Goal: Task Accomplishment & Management: Manage account settings

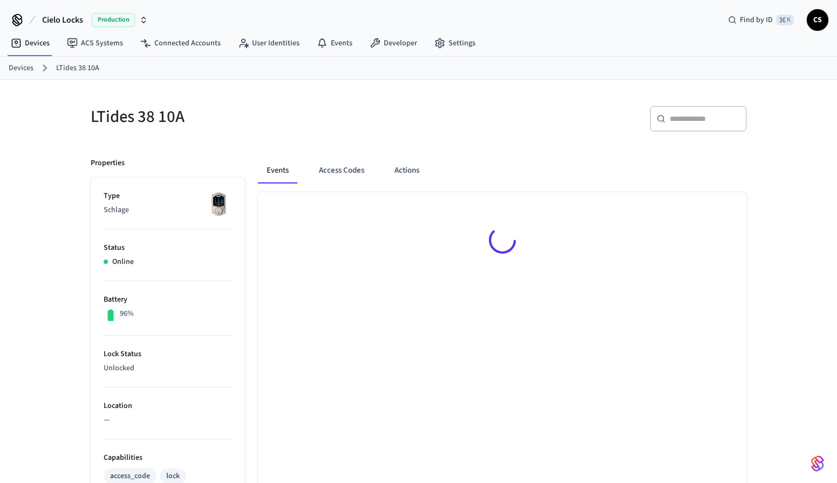
click at [28, 69] on link "Devices" at bounding box center [21, 68] width 25 height 11
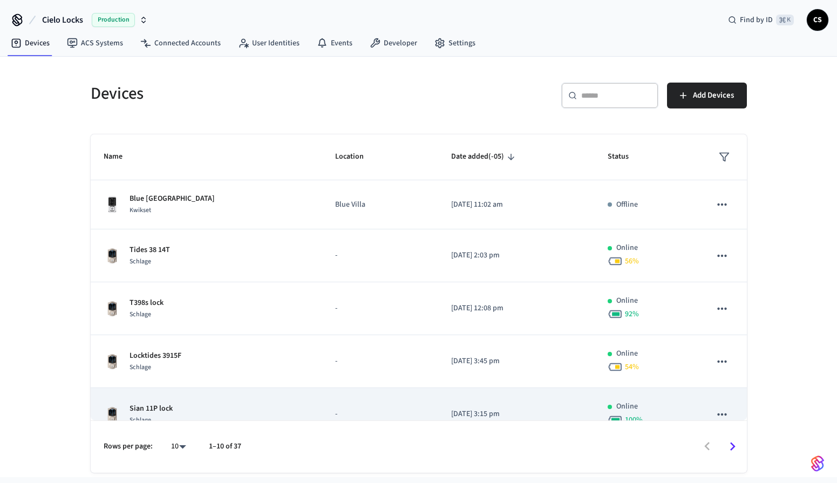
click at [161, 396] on td "Sian 11P lock Schlage" at bounding box center [206, 414] width 231 height 53
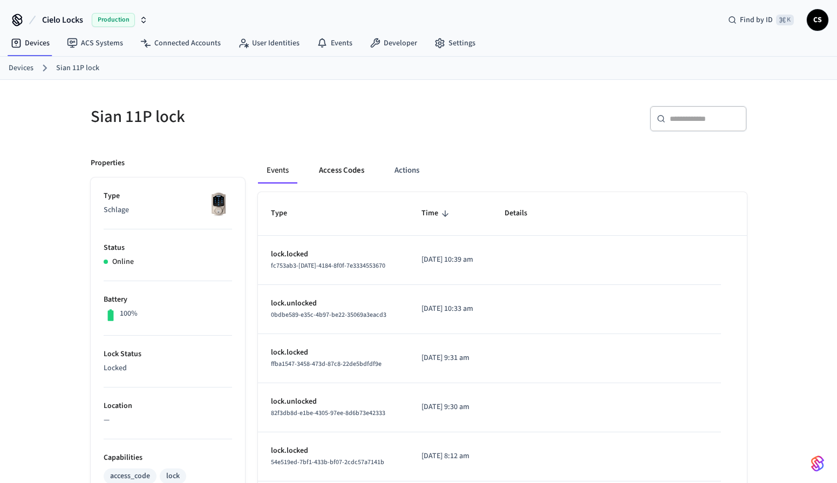
click at [339, 169] on button "Access Codes" at bounding box center [341, 171] width 63 height 26
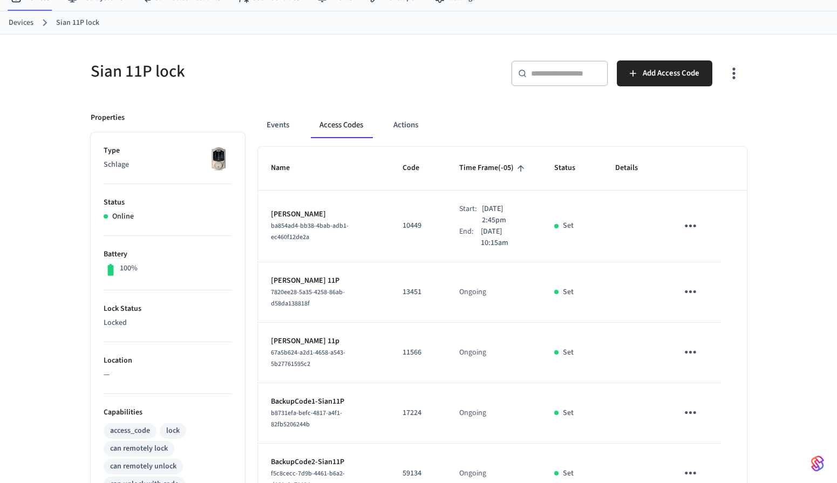
scroll to position [47, 0]
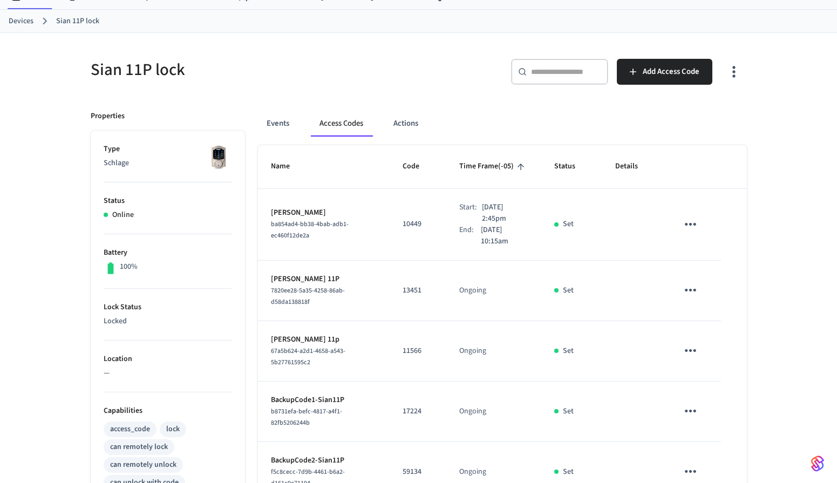
click at [402, 351] on p "11566" at bounding box center [417, 350] width 31 height 11
copy p "11566"
click at [413, 343] on td "11566" at bounding box center [417, 351] width 57 height 60
click at [62, 108] on div "Sian 11P lock ​ ​ Add Access Code Properties Type Schlage Status Online Battery…" at bounding box center [418, 444] width 837 height 823
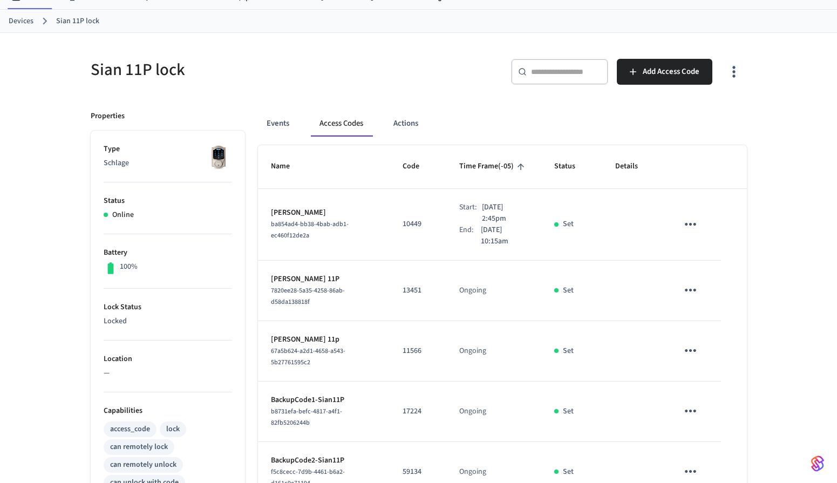
click at [31, 20] on link "Devices" at bounding box center [21, 21] width 25 height 11
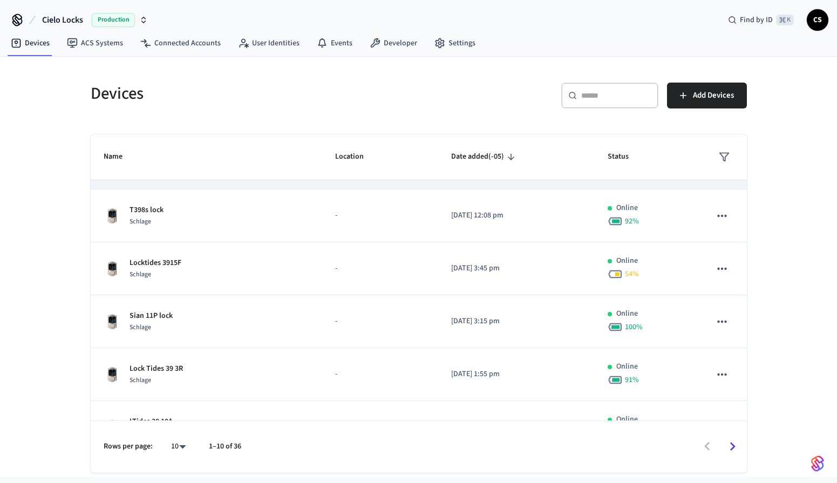
scroll to position [133, 0]
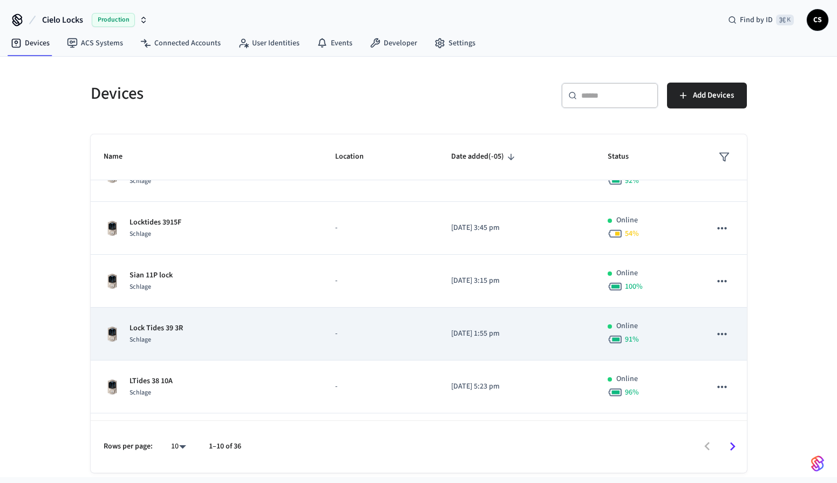
click at [160, 346] on td "Lock Tides 39 3R Schlage" at bounding box center [206, 333] width 231 height 53
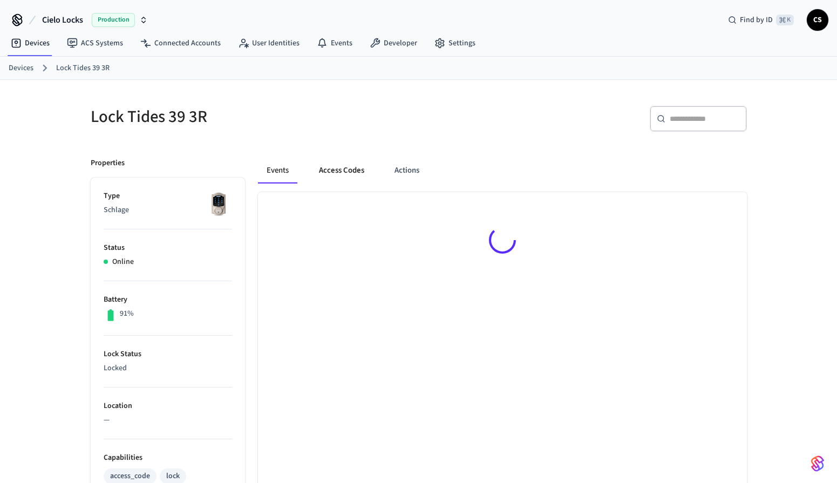
click at [333, 176] on button "Access Codes" at bounding box center [341, 171] width 63 height 26
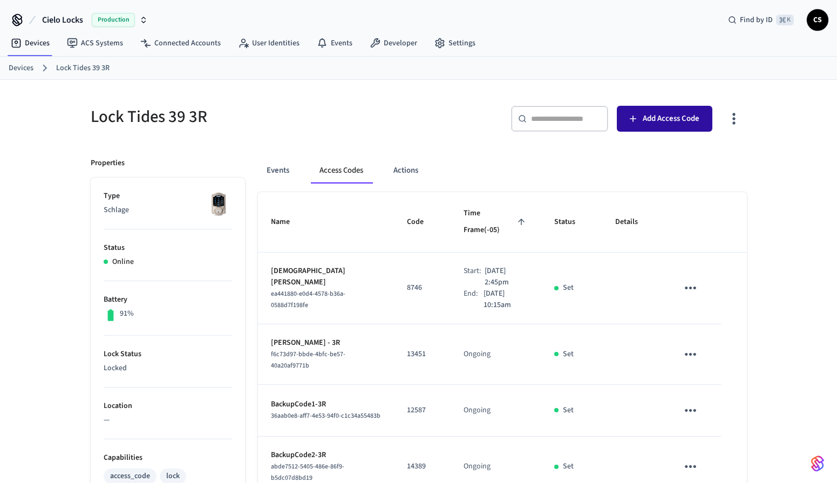
click at [667, 124] on span "Add Access Code" at bounding box center [670, 119] width 57 height 14
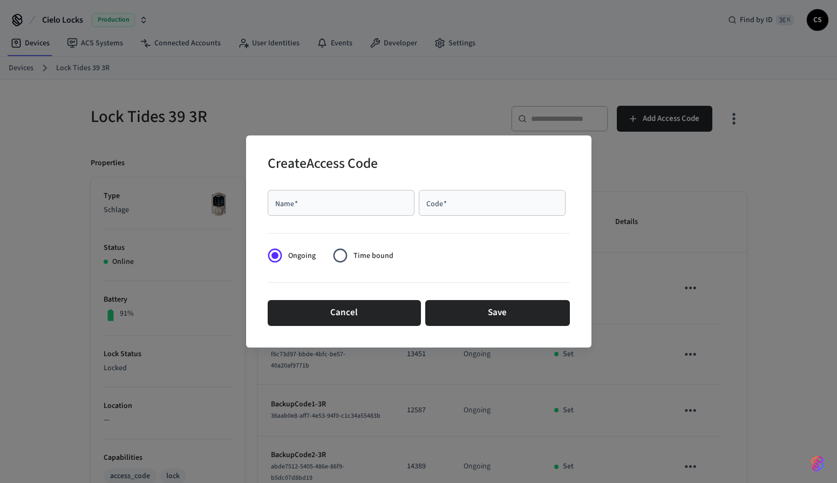
click at [351, 211] on div "Name   *" at bounding box center [341, 203] width 147 height 26
type input "********"
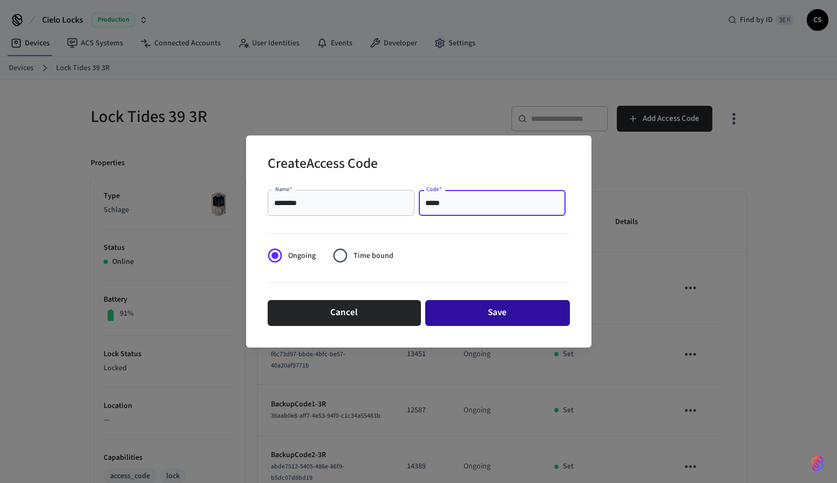
type input "*****"
click at [500, 314] on button "Save" at bounding box center [497, 313] width 145 height 26
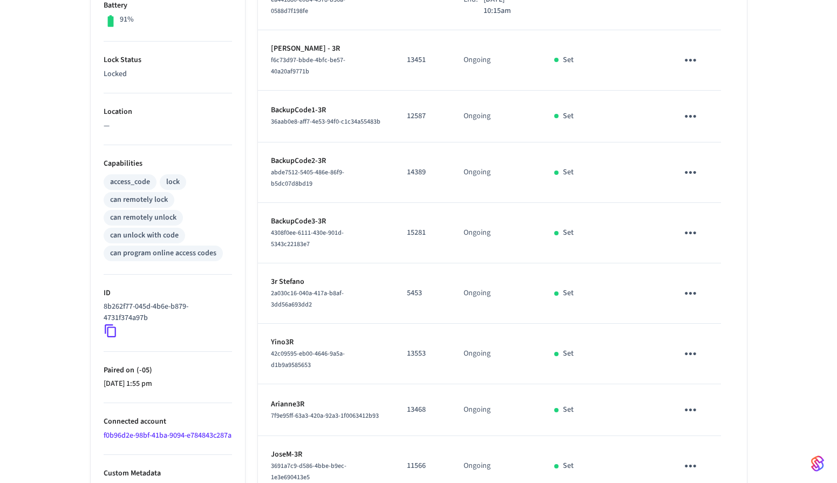
scroll to position [360, 0]
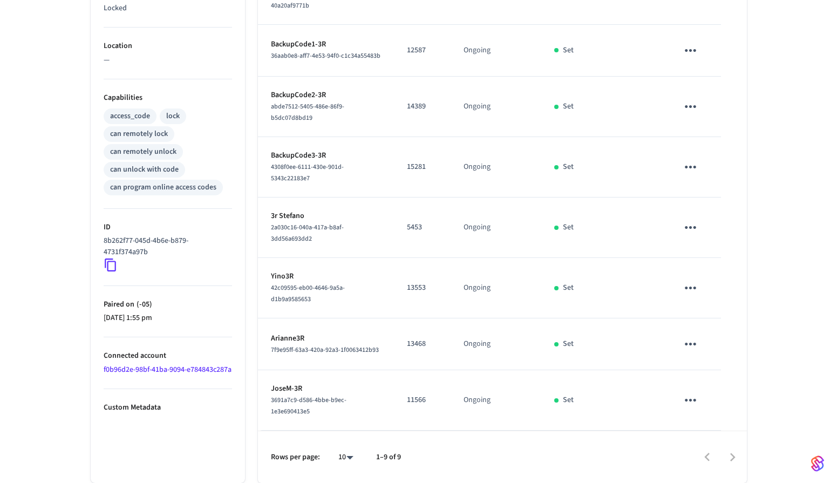
click at [733, 457] on div at bounding box center [579, 456] width 334 height 25
click at [713, 457] on div at bounding box center [579, 456] width 334 height 25
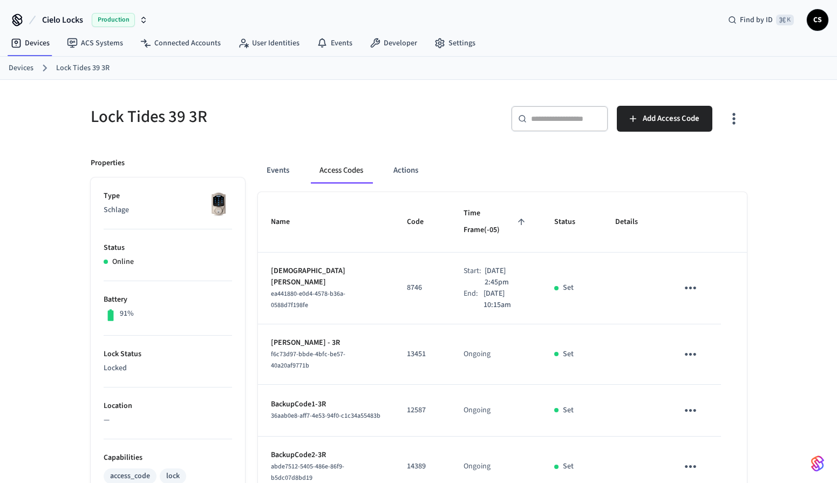
click at [18, 73] on link "Devices" at bounding box center [21, 68] width 25 height 11
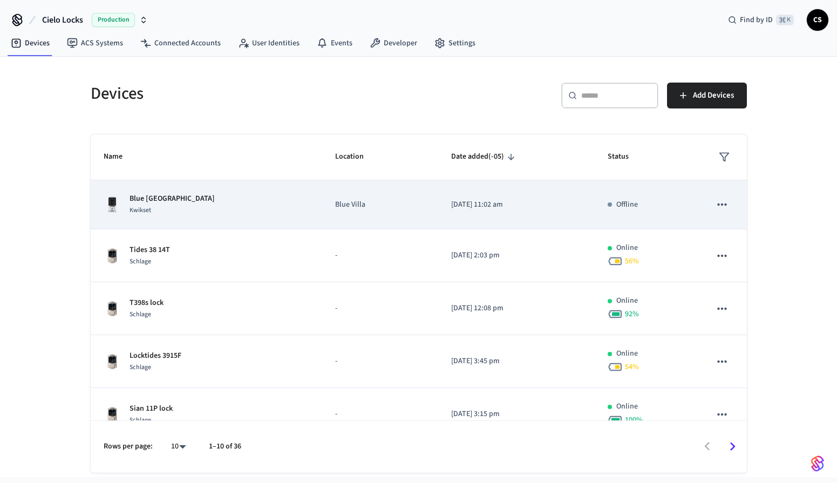
click at [215, 217] on td "Blue Villa Kwickset Kwikset" at bounding box center [206, 204] width 231 height 49
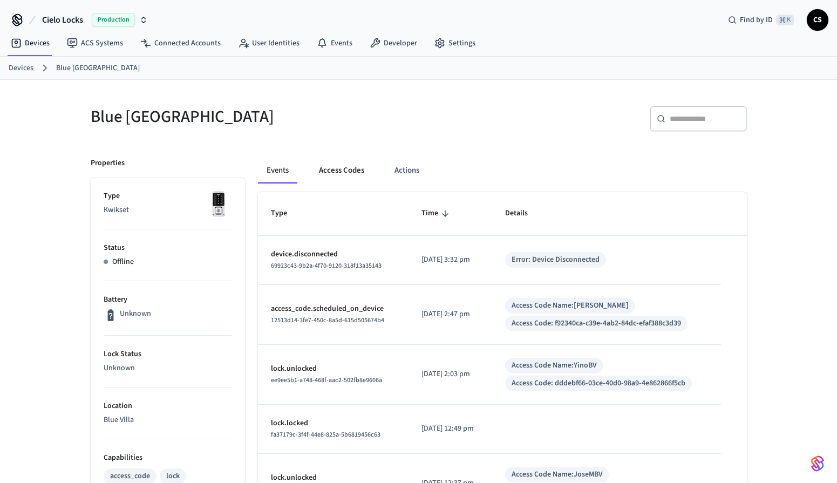
click at [325, 163] on button "Access Codes" at bounding box center [341, 171] width 63 height 26
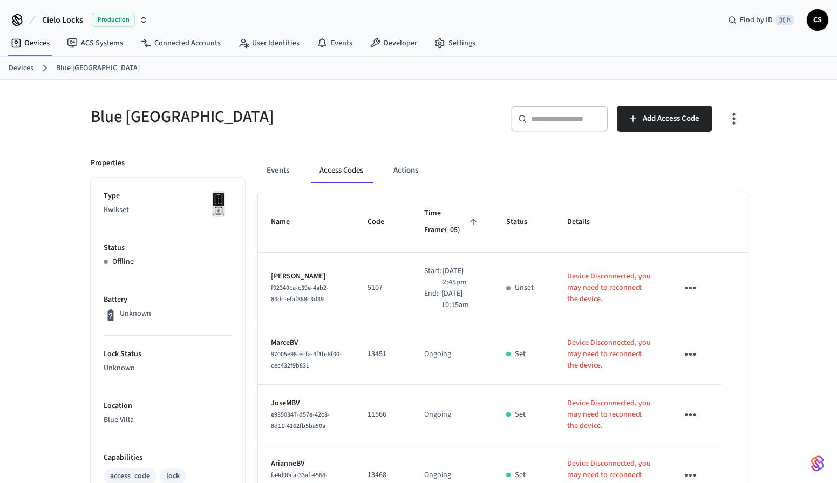
click at [17, 69] on link "Devices" at bounding box center [21, 68] width 25 height 11
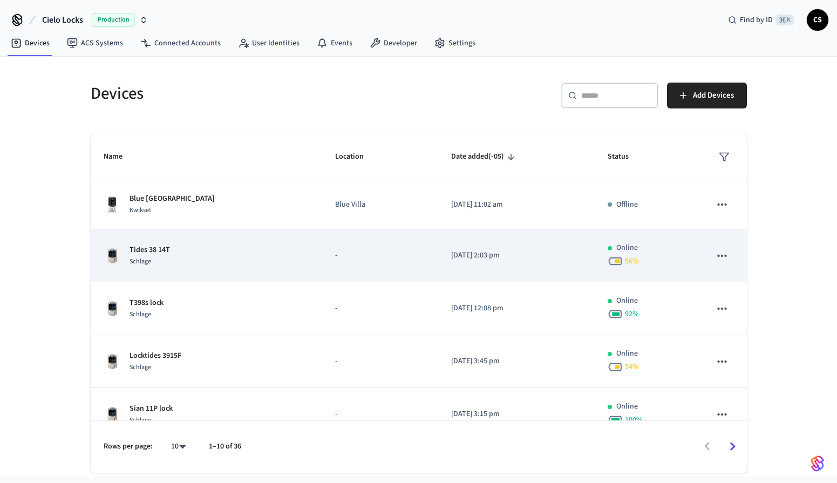
click at [170, 241] on td "Tides 38 14T Schlage" at bounding box center [206, 255] width 231 height 53
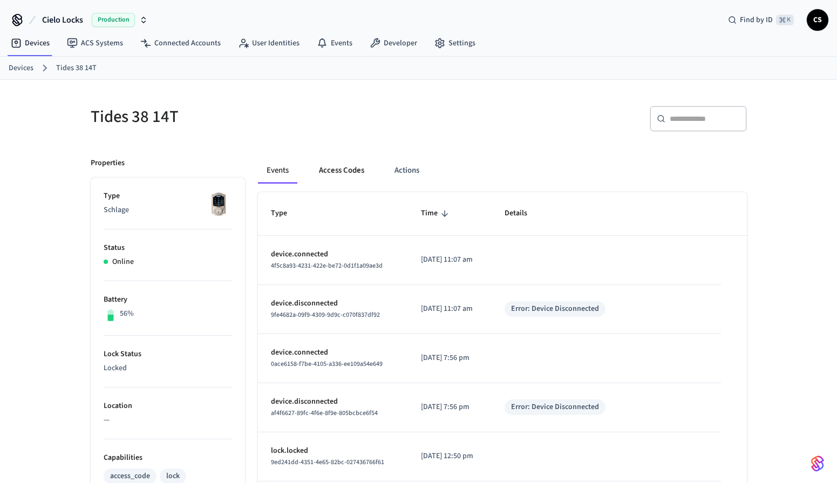
click at [353, 159] on button "Access Codes" at bounding box center [341, 171] width 63 height 26
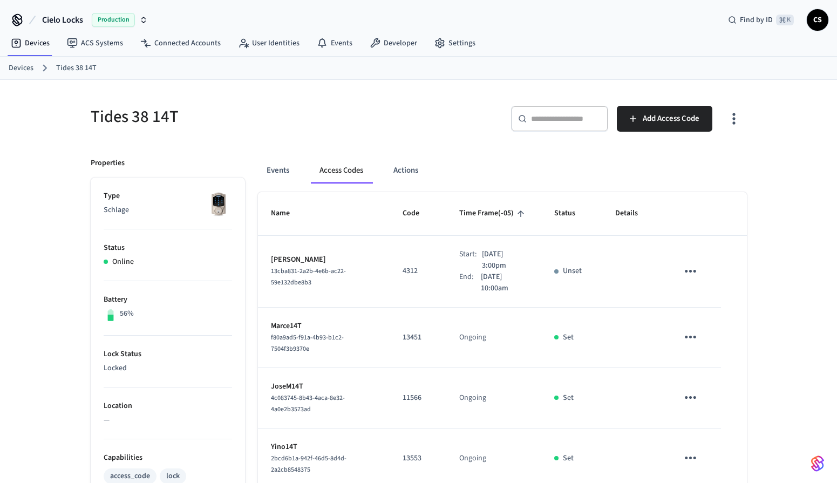
click at [13, 70] on link "Devices" at bounding box center [21, 68] width 25 height 11
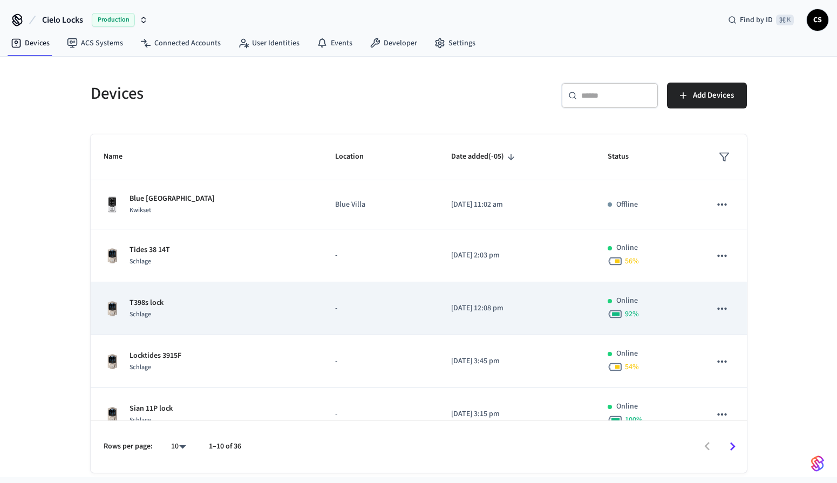
click at [163, 313] on div "T398s lock Schlage" at bounding box center [207, 308] width 206 height 23
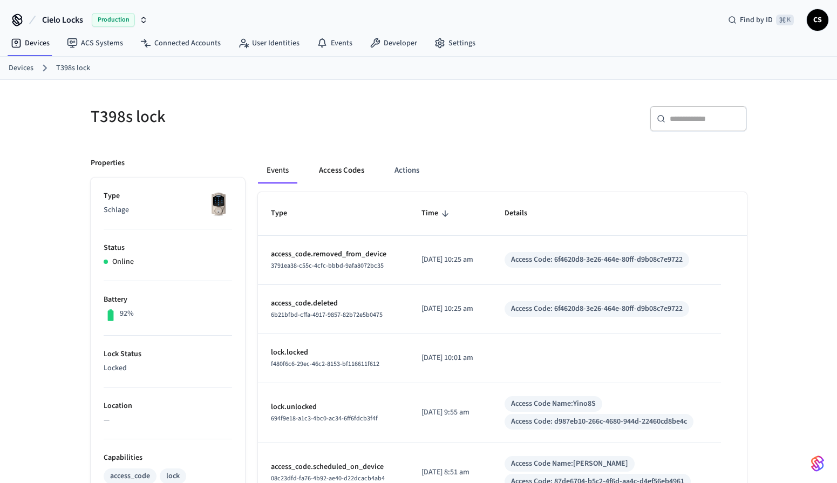
click at [350, 180] on button "Access Codes" at bounding box center [341, 171] width 63 height 26
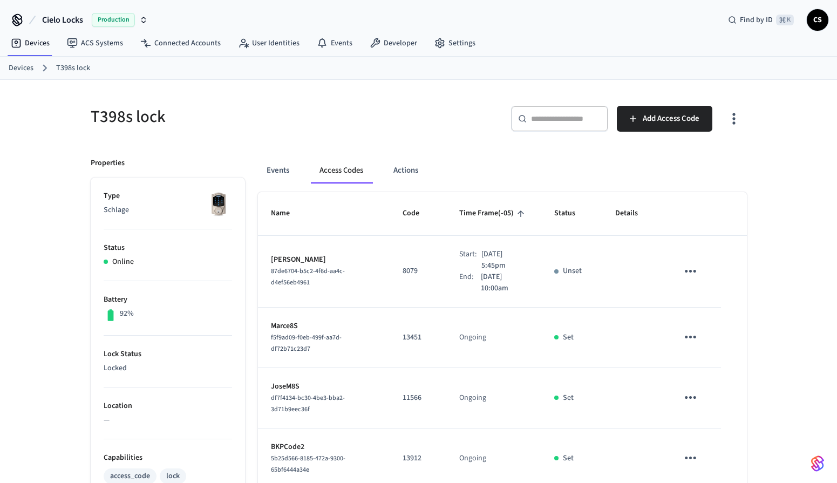
click at [26, 56] on div "Devices ACS Systems Connected Accounts User Identities Events Developer Settings" at bounding box center [418, 43] width 837 height 25
click at [26, 63] on link "Devices" at bounding box center [21, 68] width 25 height 11
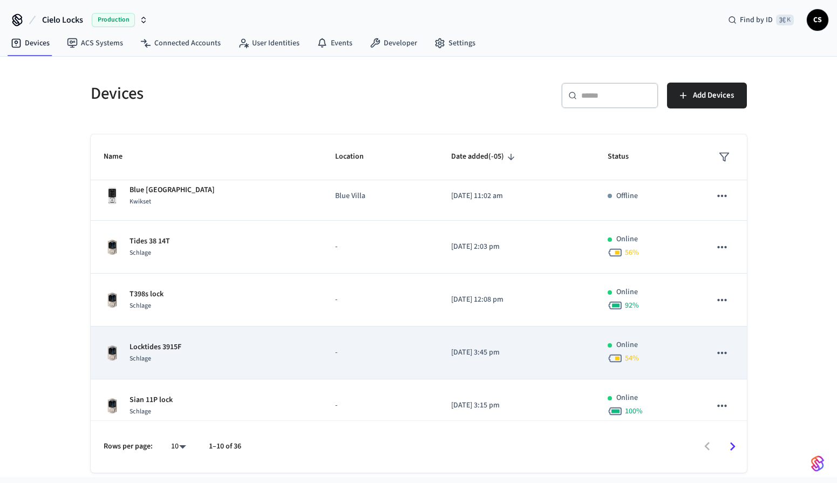
click at [186, 350] on div "Locktides 3915F Schlage" at bounding box center [207, 352] width 206 height 23
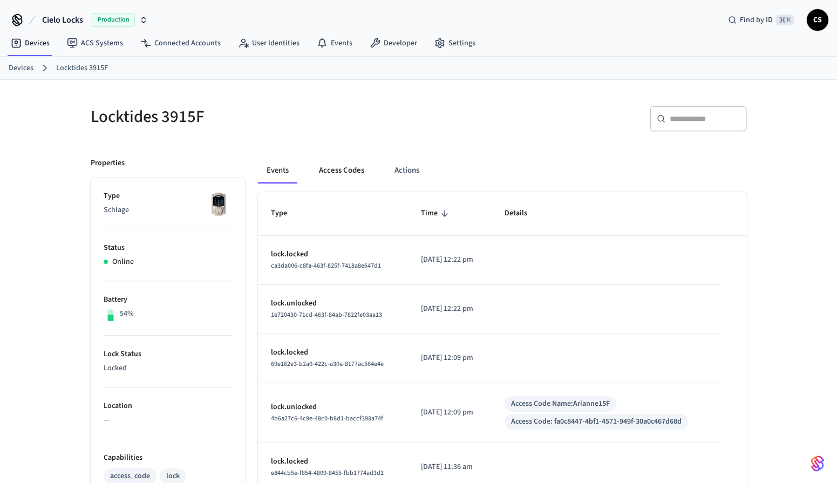
click at [331, 167] on button "Access Codes" at bounding box center [341, 171] width 63 height 26
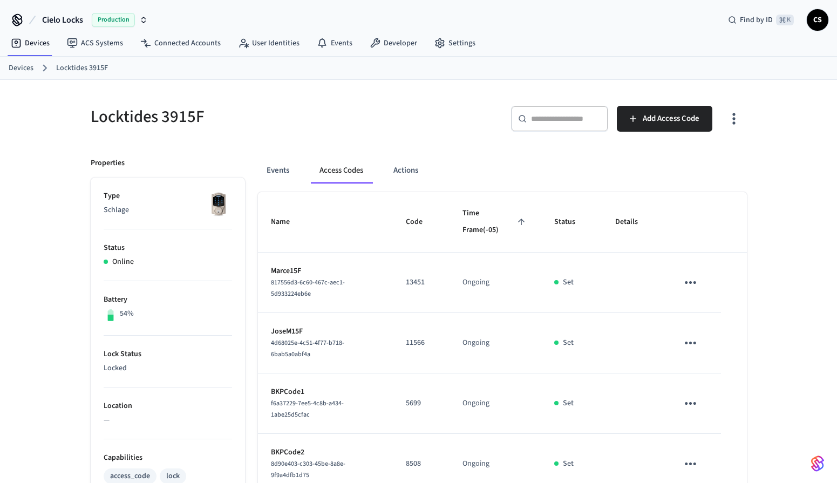
drag, startPoint x: 29, startPoint y: 80, endPoint x: 28, endPoint y: 74, distance: 6.6
click at [29, 76] on div "Cielo Locks Production Find by ID ⌘ K CS Devices ACS Systems Connected Accounts…" at bounding box center [418, 394] width 837 height 789
click at [28, 71] on link "Devices" at bounding box center [21, 68] width 25 height 11
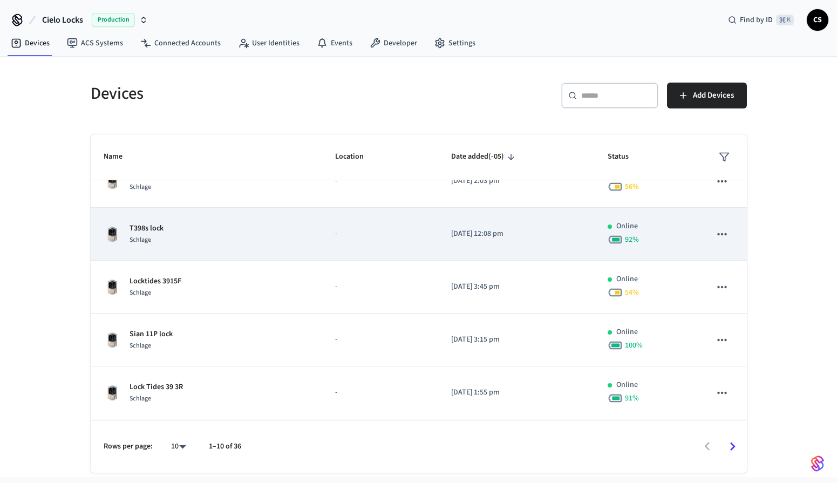
scroll to position [80, 0]
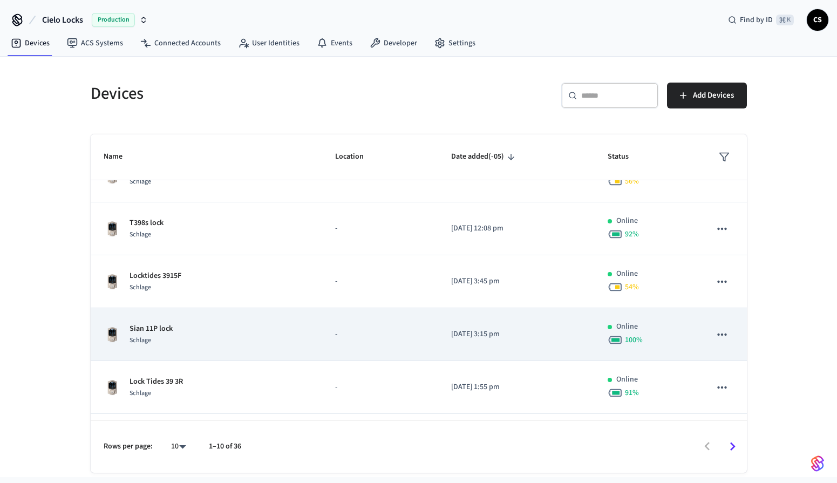
click at [202, 334] on div "Sian 11P lock Schlage" at bounding box center [207, 334] width 206 height 23
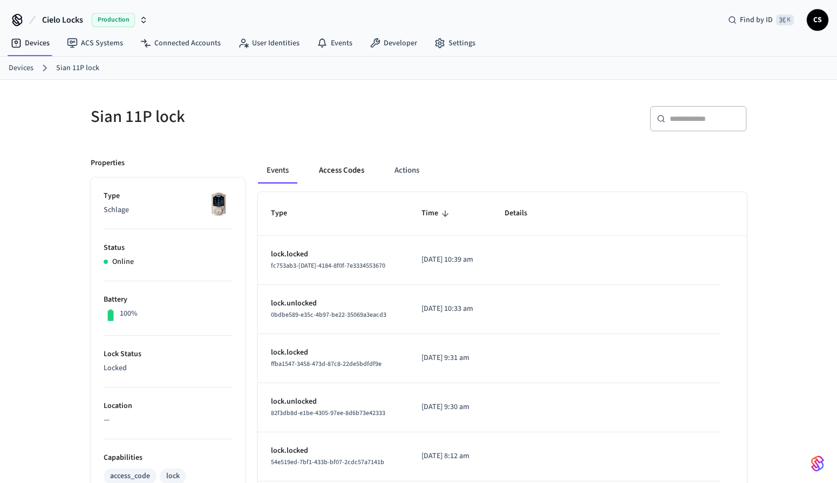
click at [346, 179] on button "Access Codes" at bounding box center [341, 171] width 63 height 26
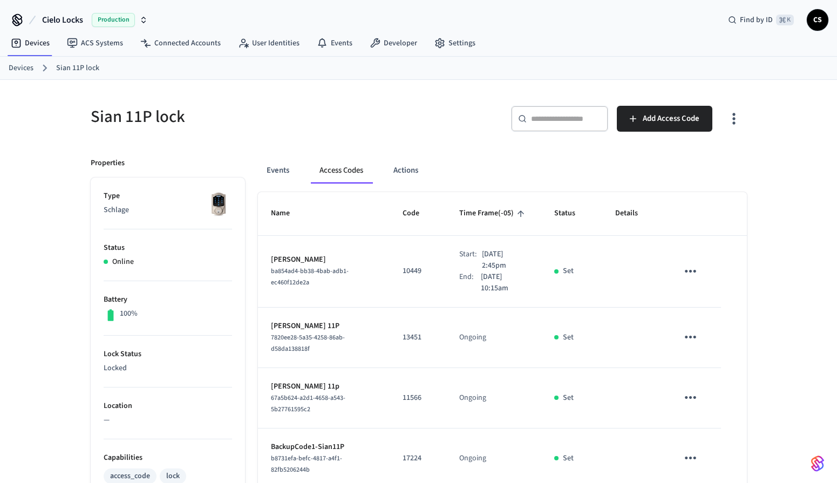
click at [16, 71] on link "Devices" at bounding box center [21, 68] width 25 height 11
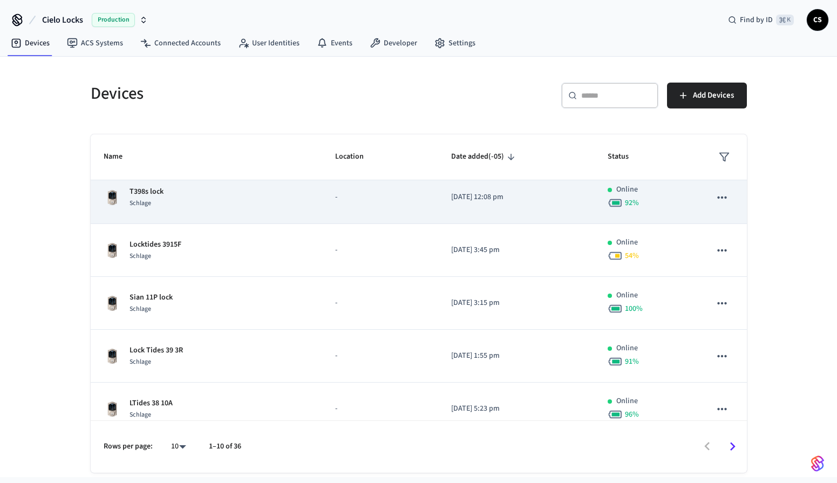
scroll to position [115, 0]
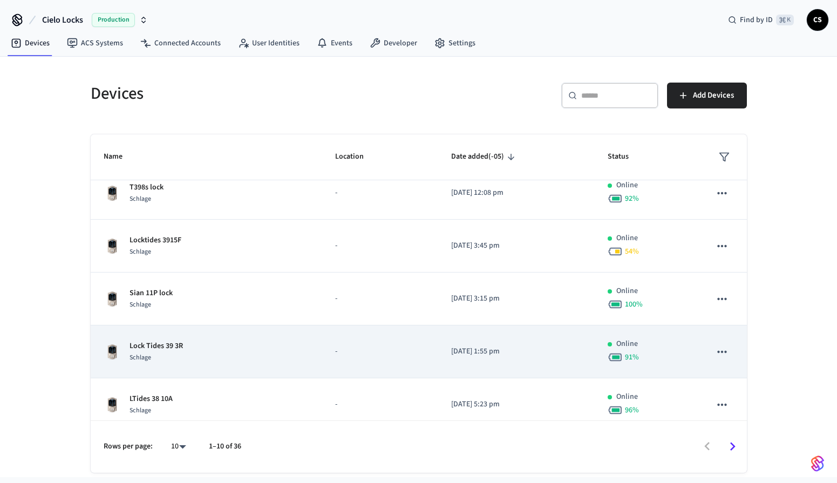
click at [168, 360] on div "Schlage" at bounding box center [155, 357] width 53 height 11
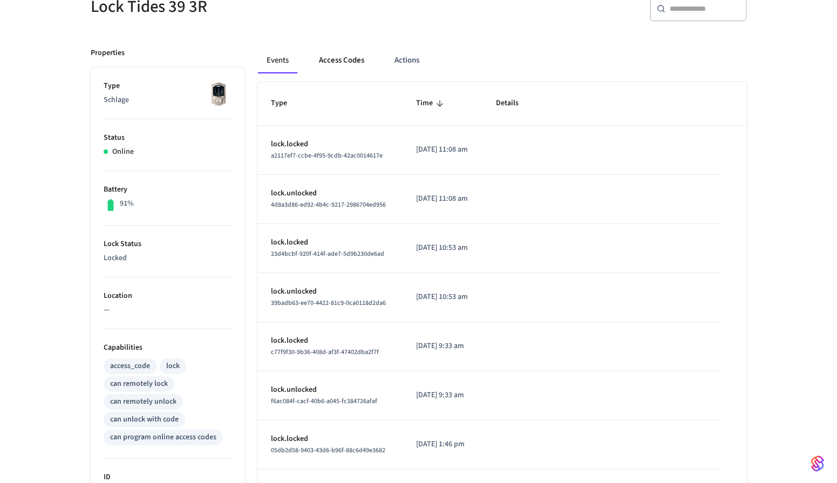
scroll to position [122, 0]
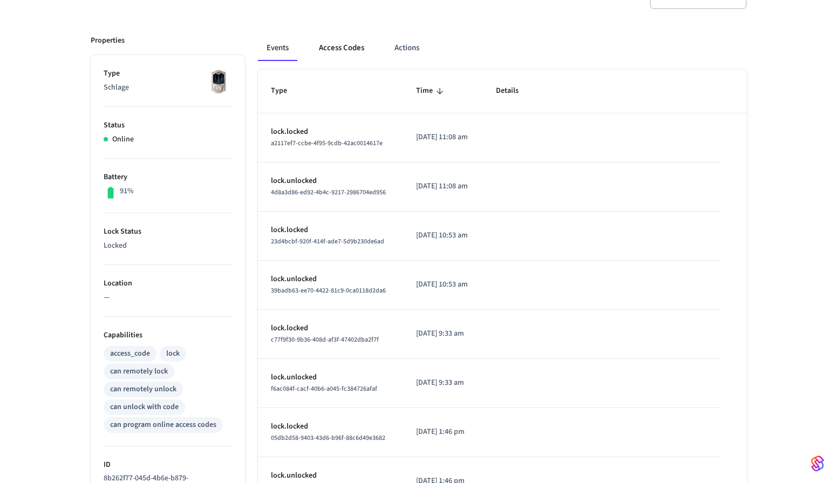
click at [323, 42] on button "Access Codes" at bounding box center [341, 48] width 63 height 26
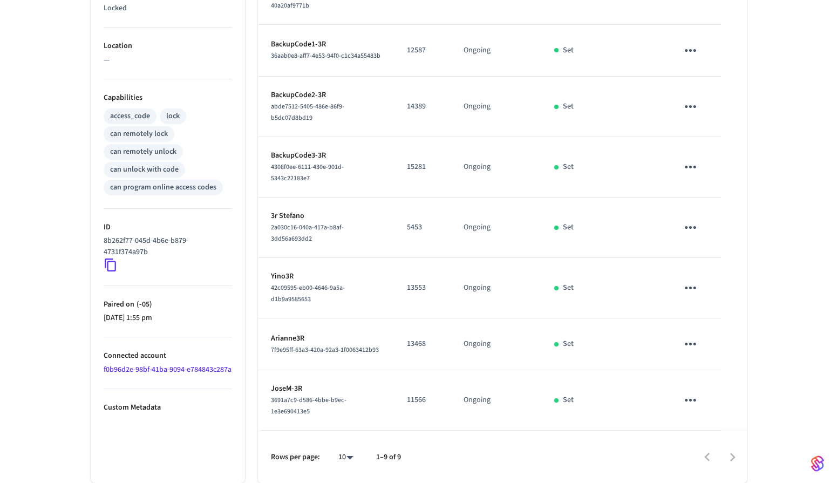
scroll to position [0, 0]
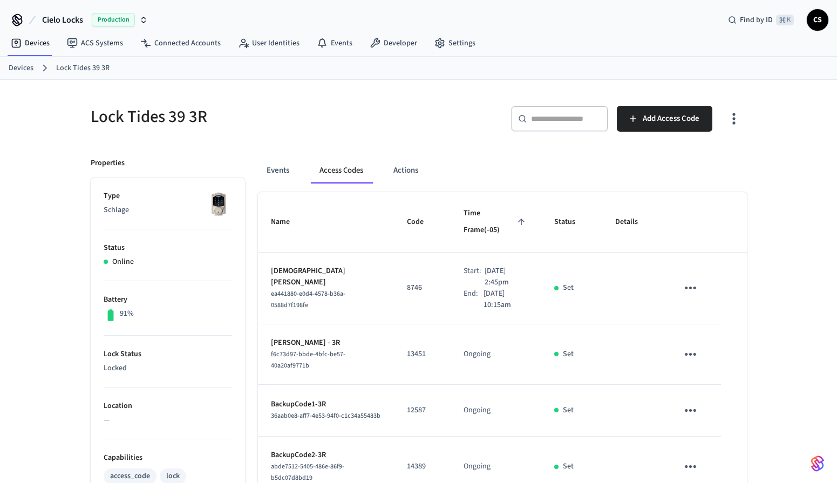
click at [19, 67] on link "Devices" at bounding box center [21, 68] width 25 height 11
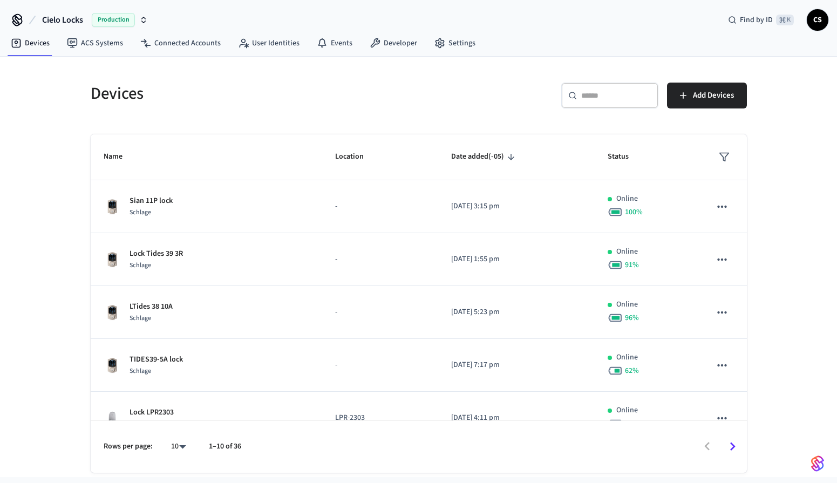
scroll to position [216, 0]
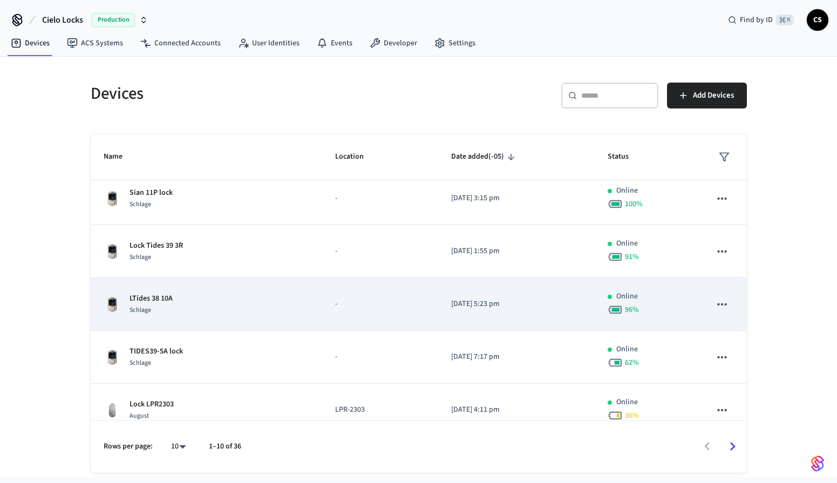
click at [184, 297] on div "LTides 38 10A Schlage" at bounding box center [207, 304] width 206 height 23
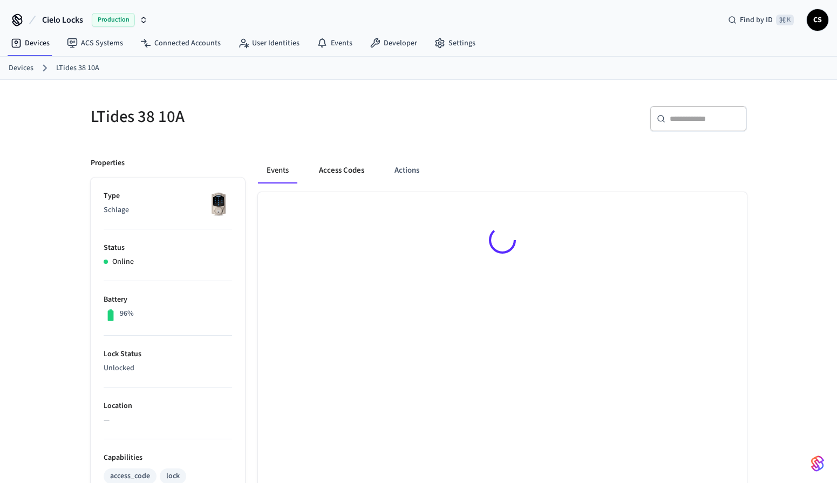
click at [329, 178] on button "Access Codes" at bounding box center [341, 171] width 63 height 26
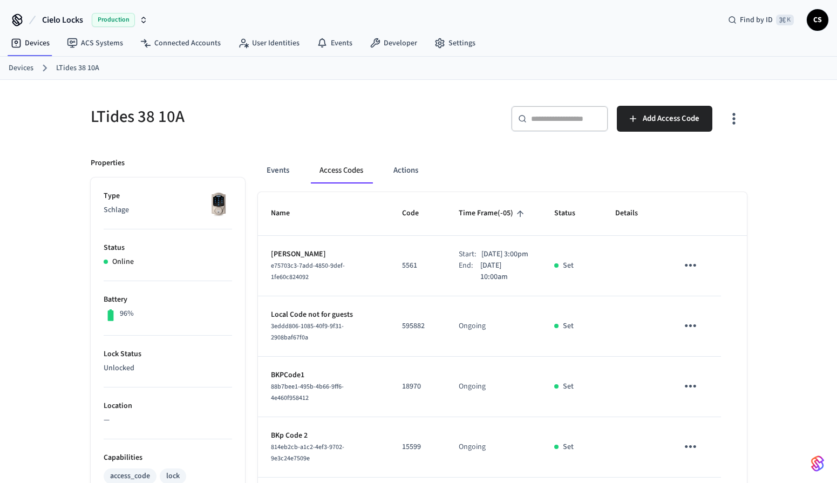
click at [14, 64] on link "Devices" at bounding box center [21, 68] width 25 height 11
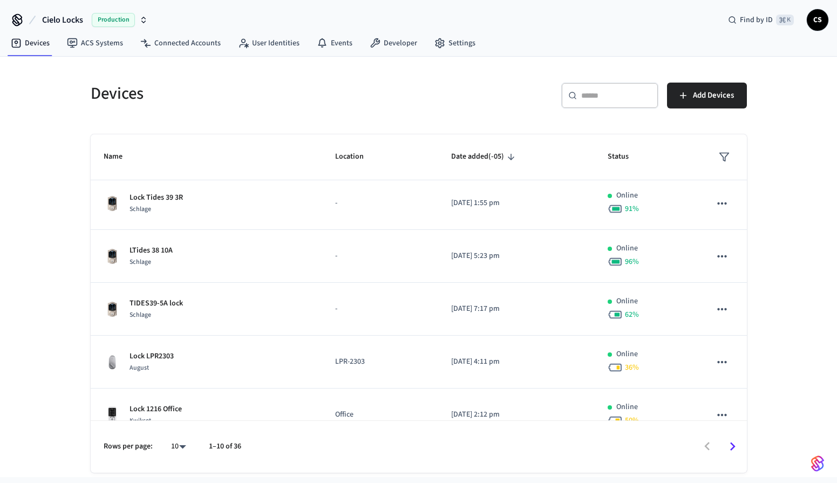
scroll to position [268, 0]
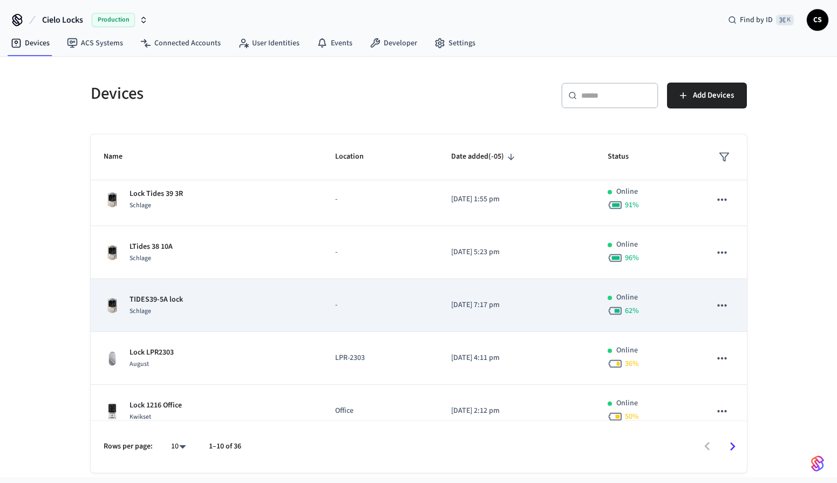
click at [195, 286] on td "TIDES39-5A lock Schlage" at bounding box center [206, 305] width 231 height 53
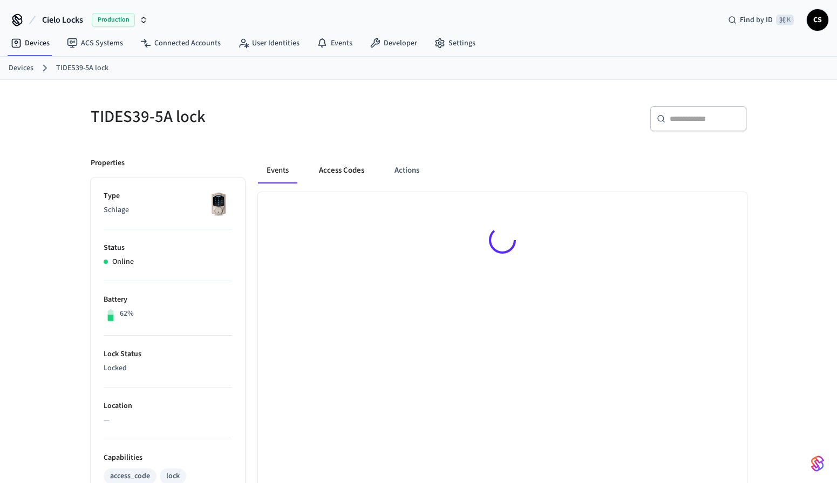
click at [338, 173] on button "Access Codes" at bounding box center [341, 171] width 63 height 26
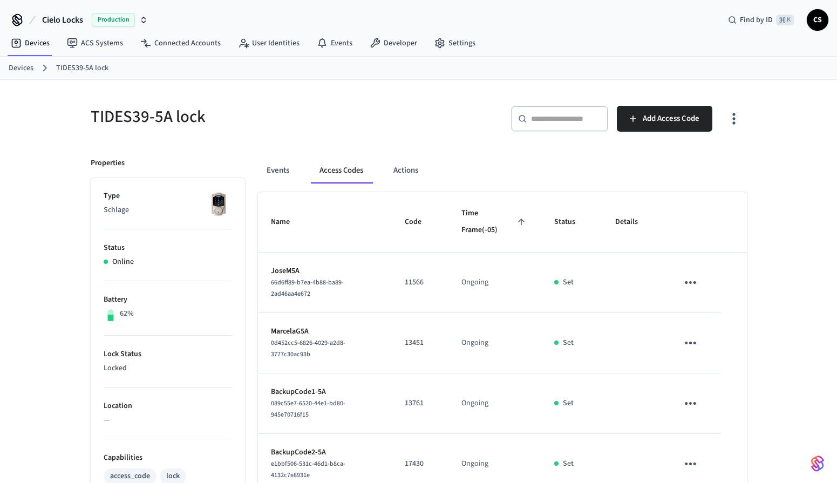
click at [18, 69] on link "Devices" at bounding box center [21, 68] width 25 height 11
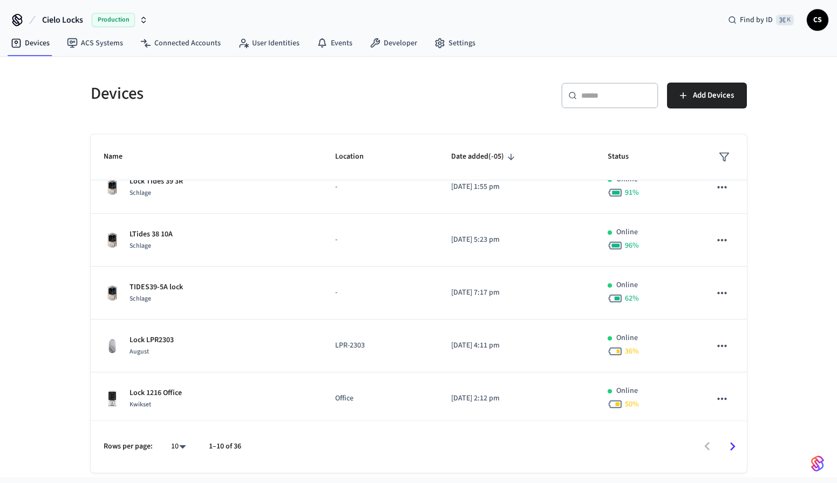
scroll to position [285, 0]
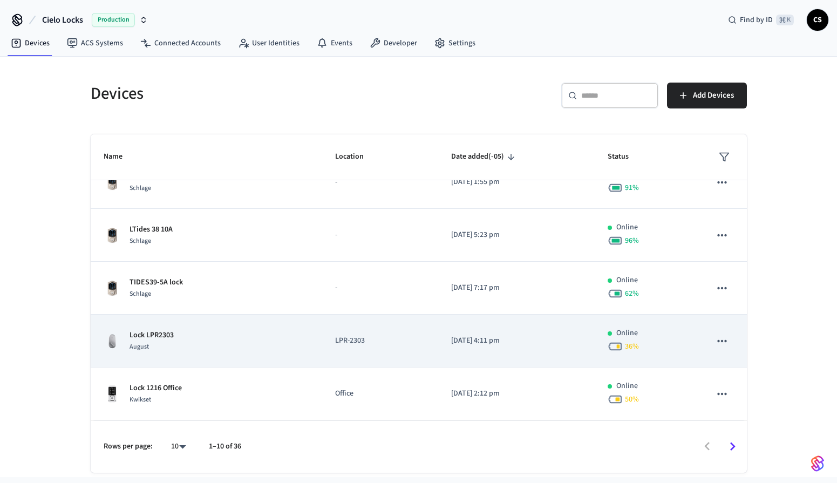
click at [168, 336] on p "Lock LPR2303" at bounding box center [151, 335] width 44 height 11
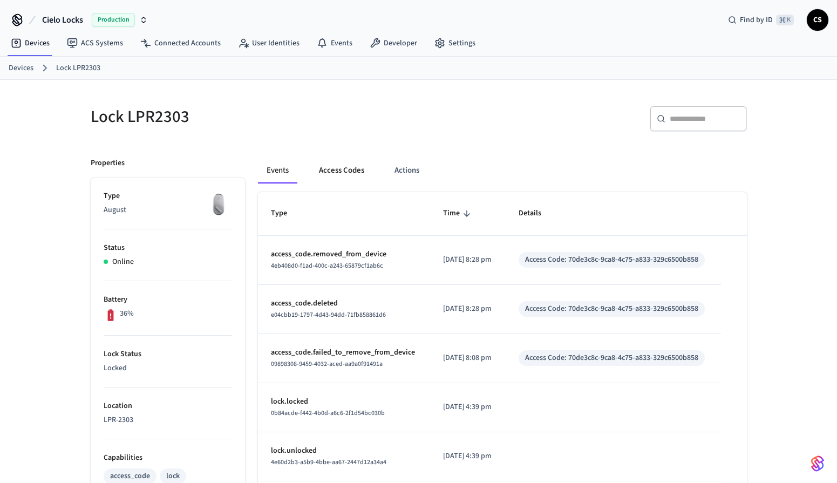
click at [330, 168] on button "Access Codes" at bounding box center [341, 171] width 63 height 26
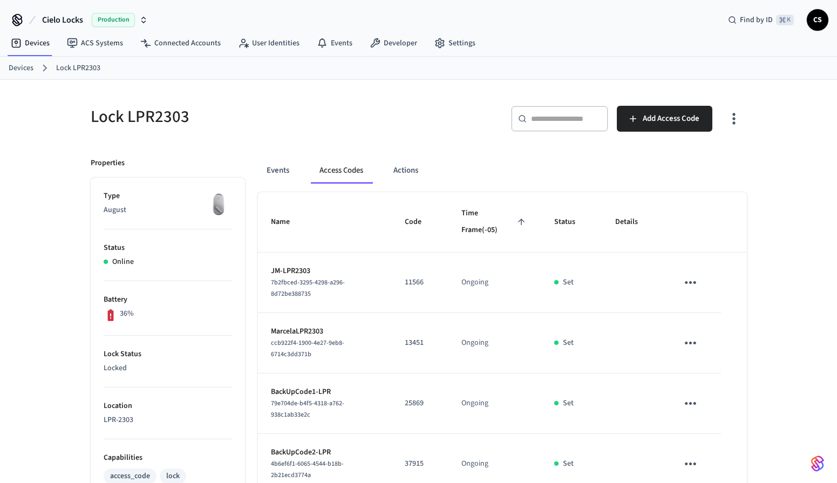
click at [30, 66] on link "Devices" at bounding box center [21, 68] width 25 height 11
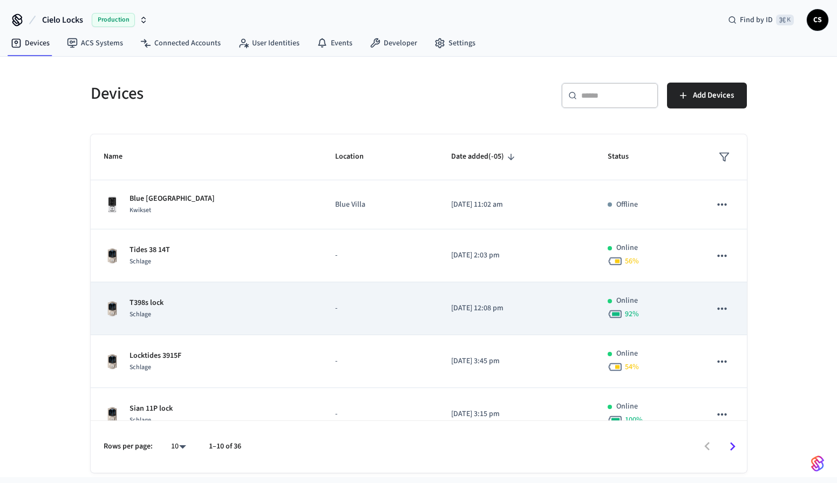
scroll to position [285, 0]
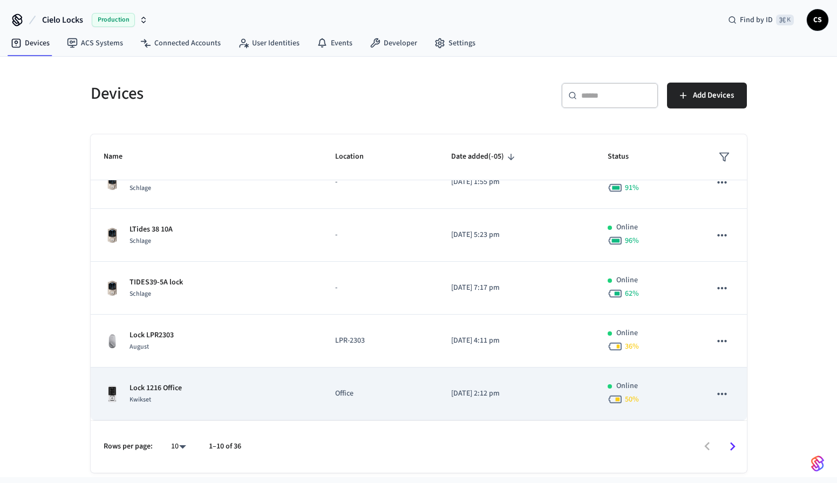
click at [213, 404] on div "Lock 1216 Office Kwikset" at bounding box center [207, 393] width 206 height 23
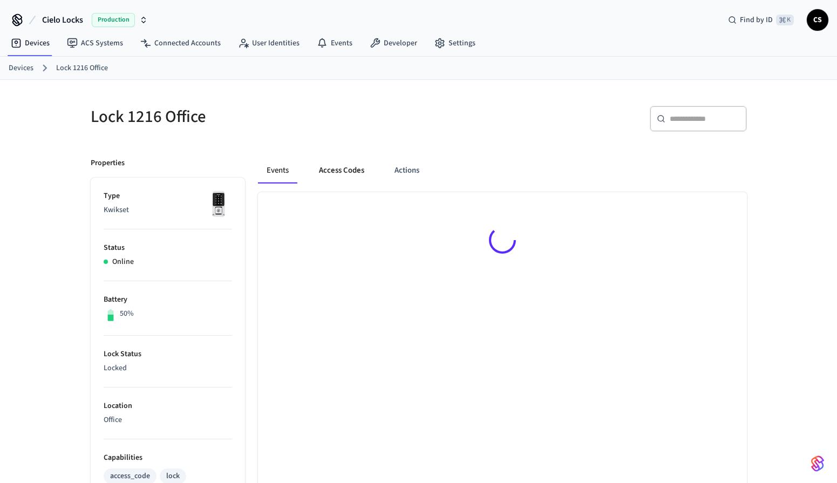
click at [356, 178] on button "Access Codes" at bounding box center [341, 171] width 63 height 26
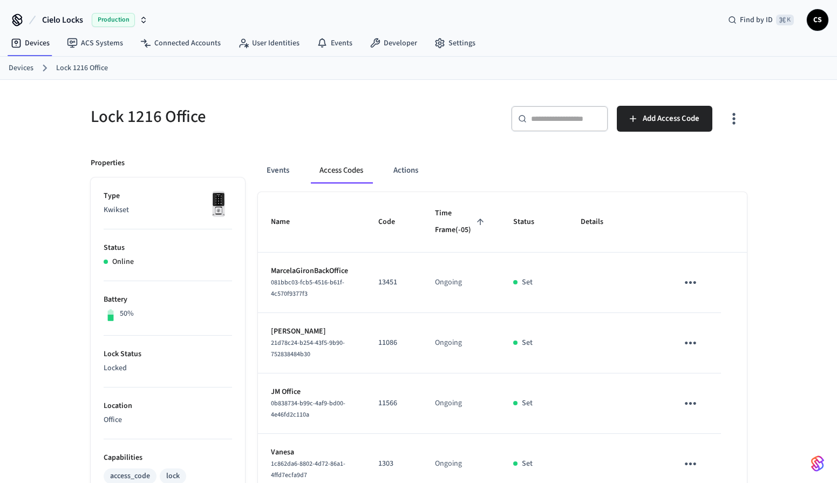
click at [16, 71] on link "Devices" at bounding box center [21, 68] width 25 height 11
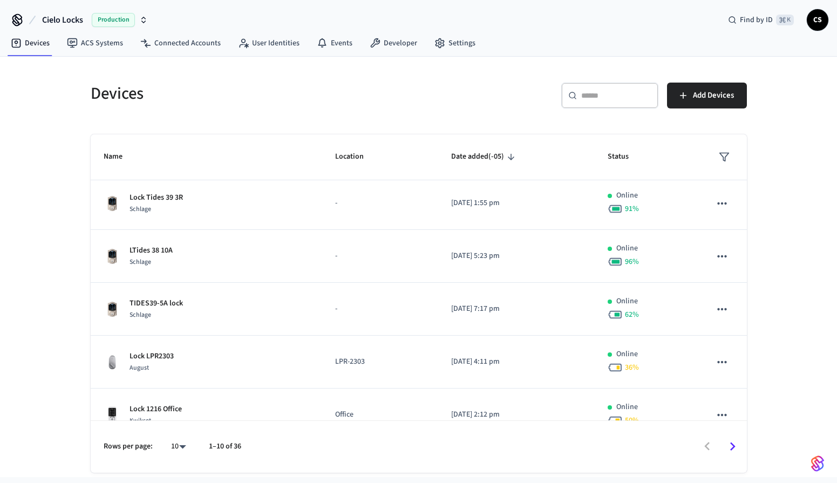
scroll to position [285, 0]
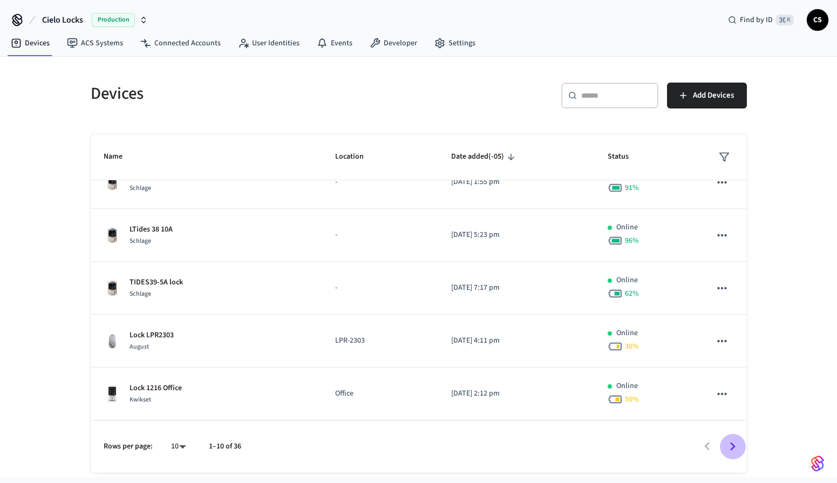
click at [742, 450] on button "Go to next page" at bounding box center [732, 446] width 25 height 25
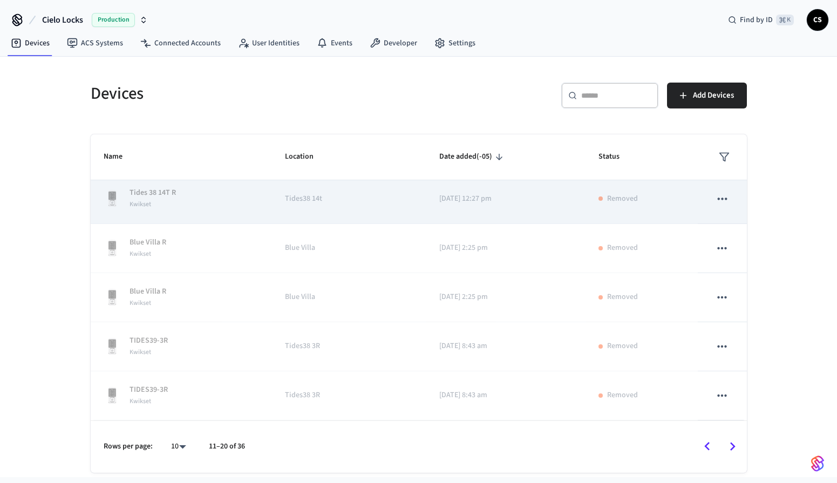
scroll to position [0, 0]
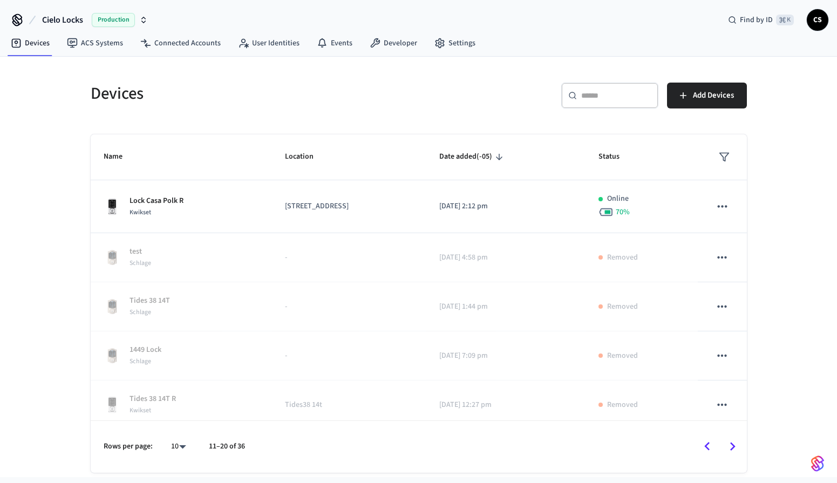
click at [152, 201] on p "Lock Casa Polk R" at bounding box center [156, 200] width 54 height 11
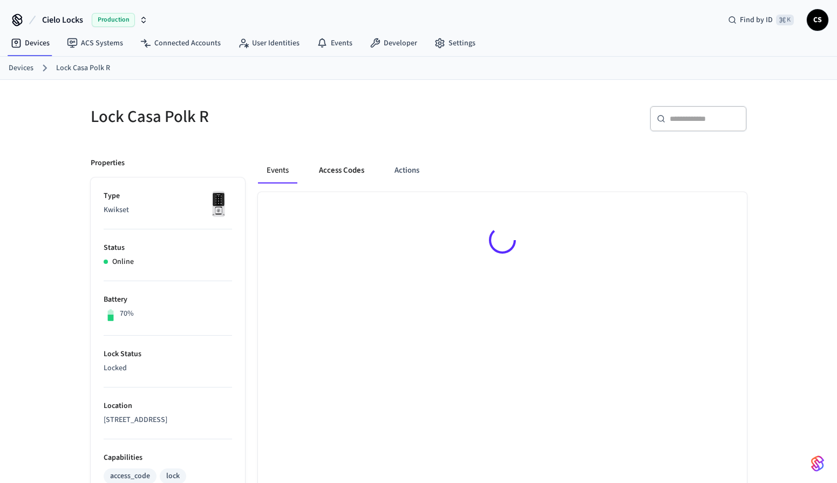
click at [341, 171] on button "Access Codes" at bounding box center [341, 171] width 63 height 26
